Goal: Task Accomplishment & Management: Use online tool/utility

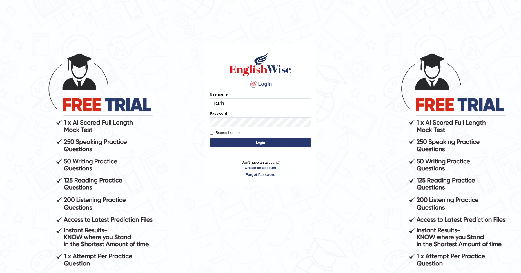
type input "Tazrin"
click at [210, 138] on button "Login" at bounding box center [260, 142] width 101 height 8
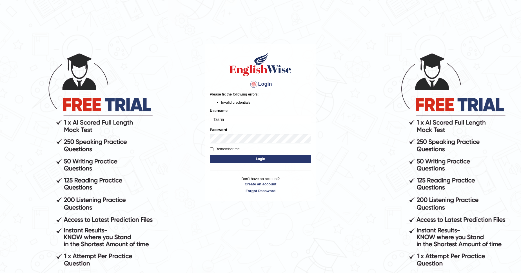
click at [263, 160] on button "Login" at bounding box center [260, 159] width 101 height 8
click at [257, 158] on button "Login" at bounding box center [260, 159] width 101 height 8
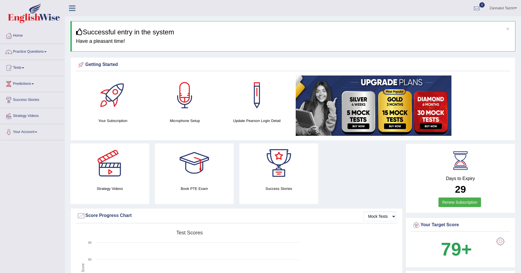
click at [185, 114] on div at bounding box center [184, 94] width 39 height 39
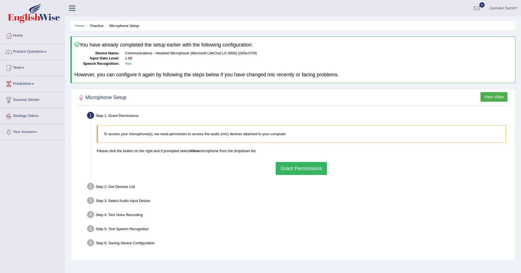
click at [311, 168] on button "Grant Permissions" at bounding box center [301, 168] width 51 height 13
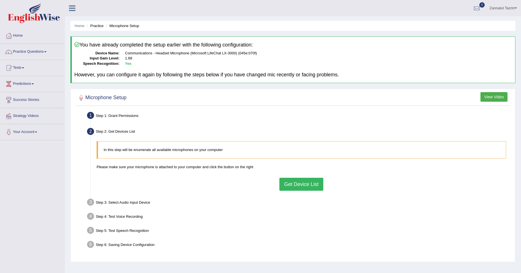
click at [307, 192] on div "In this step will be enumerate all available microphones on your computer Pleas…" at bounding box center [301, 165] width 415 height 55
click at [309, 186] on button "Get Device List" at bounding box center [301, 184] width 44 height 13
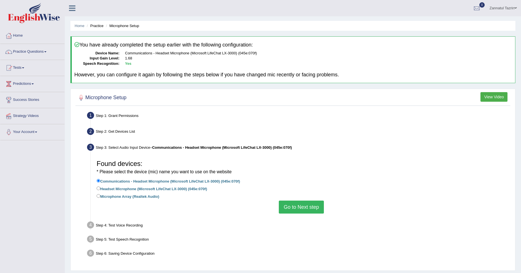
click at [141, 189] on label "Headset Microphone (Microsoft LifeChat LX-3000) (045e:070f)" at bounding box center [152, 188] width 110 height 6
click at [100, 189] on input "Headset Microphone (Microsoft LifeChat LX-3000) (045e:070f)" at bounding box center [99, 188] width 4 height 4
radio input "true"
click at [307, 210] on button "Go to Next step" at bounding box center [301, 206] width 45 height 13
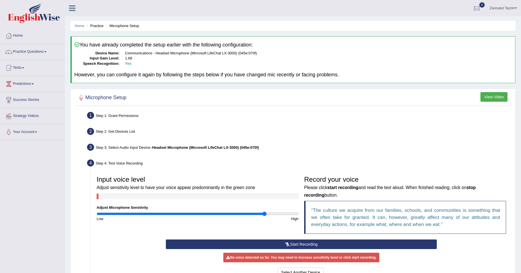
click at [318, 246] on button "Start Recording" at bounding box center [301, 244] width 271 height 10
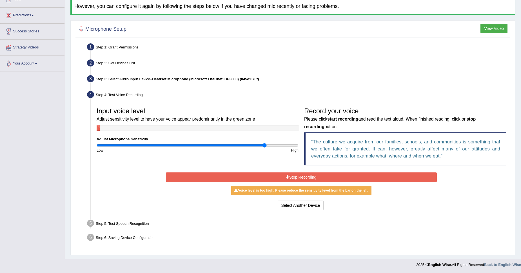
scroll to position [69, 0]
click at [321, 174] on button "Stop Recording" at bounding box center [301, 177] width 271 height 10
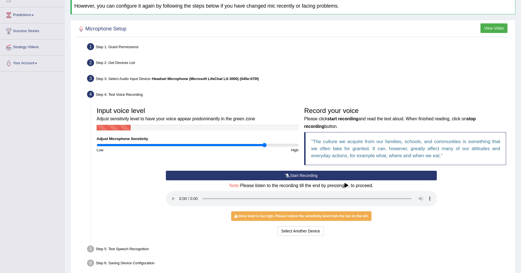
click at [285, 178] on button "Start Recording" at bounding box center [301, 176] width 271 height 10
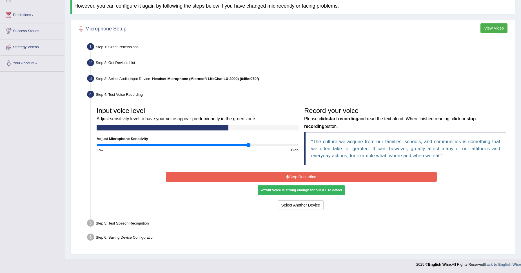
drag, startPoint x: 262, startPoint y: 144, endPoint x: 249, endPoint y: 142, distance: 13.3
type input "1.52"
click at [249, 143] on input "range" at bounding box center [198, 145] width 202 height 5
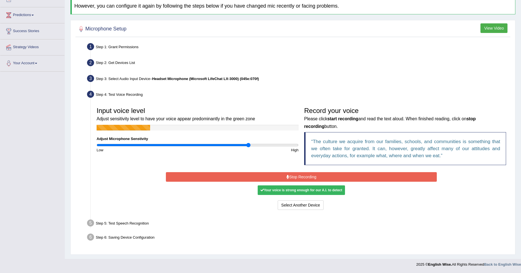
click at [292, 180] on button "Stop Recording" at bounding box center [301, 177] width 271 height 10
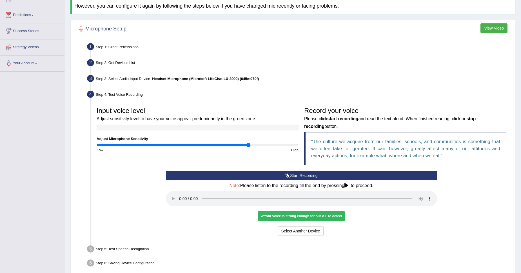
click at [406, 188] on div "Note: Please listen to the recording till the end by pressing , to proceed." at bounding box center [301, 195] width 271 height 24
click at [319, 236] on div "Select Another Device Voice is ok. Go to Next step" at bounding box center [301, 231] width 271 height 11
click at [321, 230] on button "Voice is ok. Go to Next step" at bounding box center [325, 231] width 56 height 10
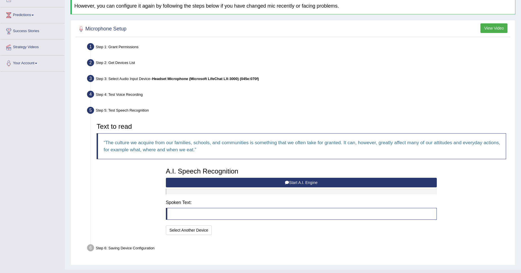
click at [278, 180] on button "Start A.I. Engine" at bounding box center [301, 183] width 271 height 10
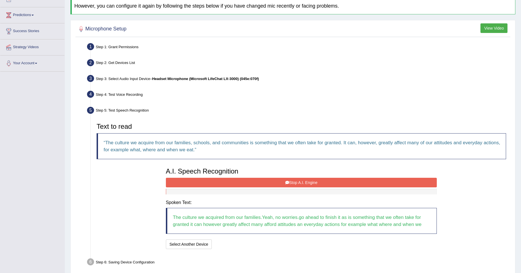
click at [297, 180] on button "Stop A.I. Engine" at bounding box center [301, 183] width 271 height 10
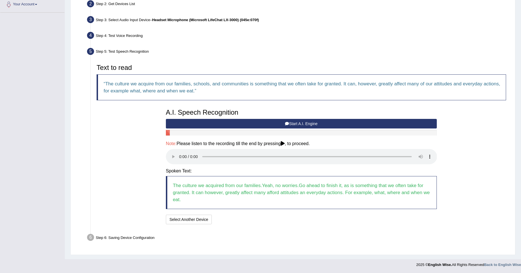
scroll to position [128, 0]
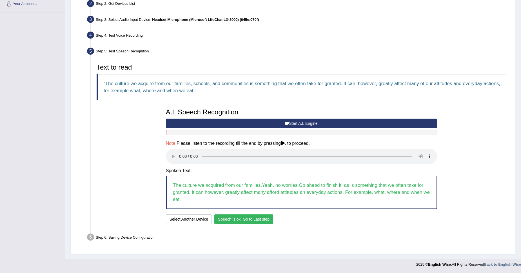
click at [236, 220] on button "Speech is ok. Go to Last step" at bounding box center [243, 219] width 59 height 10
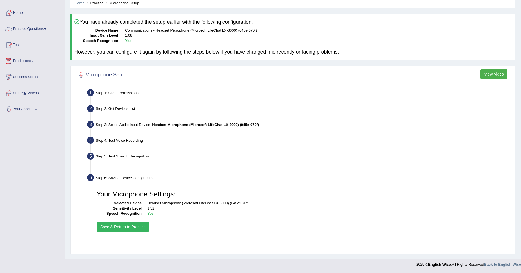
scroll to position [23, 0]
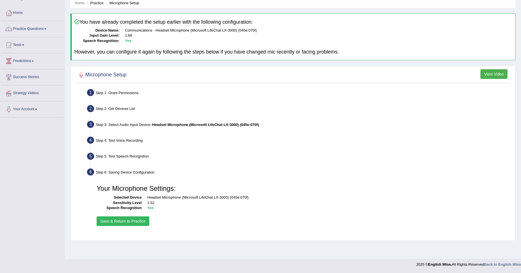
click at [125, 222] on button "Save & Return to Practice" at bounding box center [123, 221] width 53 height 10
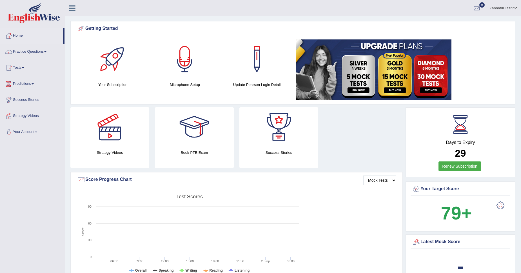
click at [30, 52] on link "Practice Questions" at bounding box center [32, 51] width 64 height 14
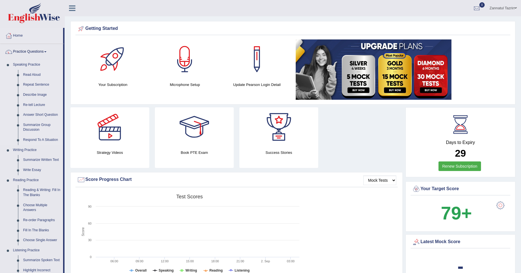
click at [37, 75] on link "Read Aloud" at bounding box center [42, 75] width 42 height 10
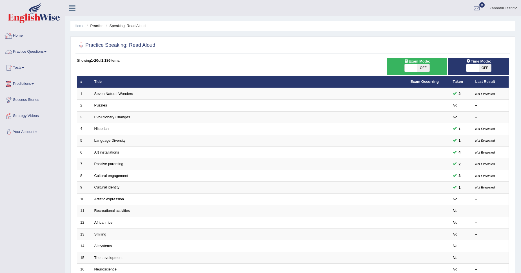
click at [275, 55] on div "Practice Speaking: Read Aloud Time Mode: ON OFF Exam Mode: ON OFF Showing 1-20 …" at bounding box center [292, 195] width 445 height 318
click at [14, 37] on link "Home" at bounding box center [32, 35] width 64 height 14
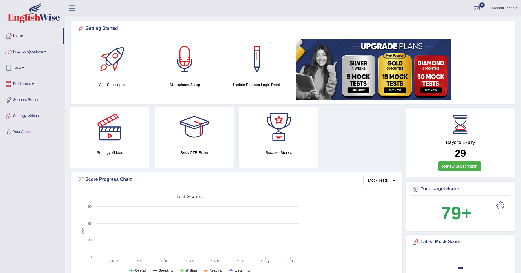
click at [508, 7] on link "Zannatul Tazrin" at bounding box center [503, 7] width 36 height 15
click at [39, 48] on link "Practice Questions" at bounding box center [32, 51] width 64 height 14
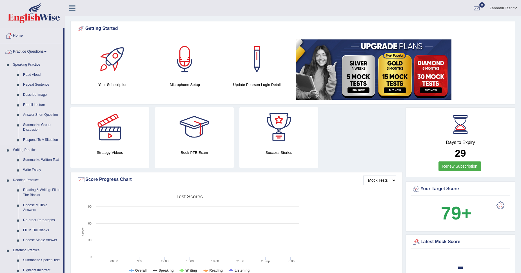
click at [21, 67] on link "Speaking Practice" at bounding box center [36, 65] width 53 height 10
click at [505, 7] on link "Zannatul Tazrin" at bounding box center [503, 7] width 36 height 15
click at [37, 75] on link "Read Aloud" at bounding box center [42, 75] width 42 height 10
